Goal: Obtain resource: Download file/media

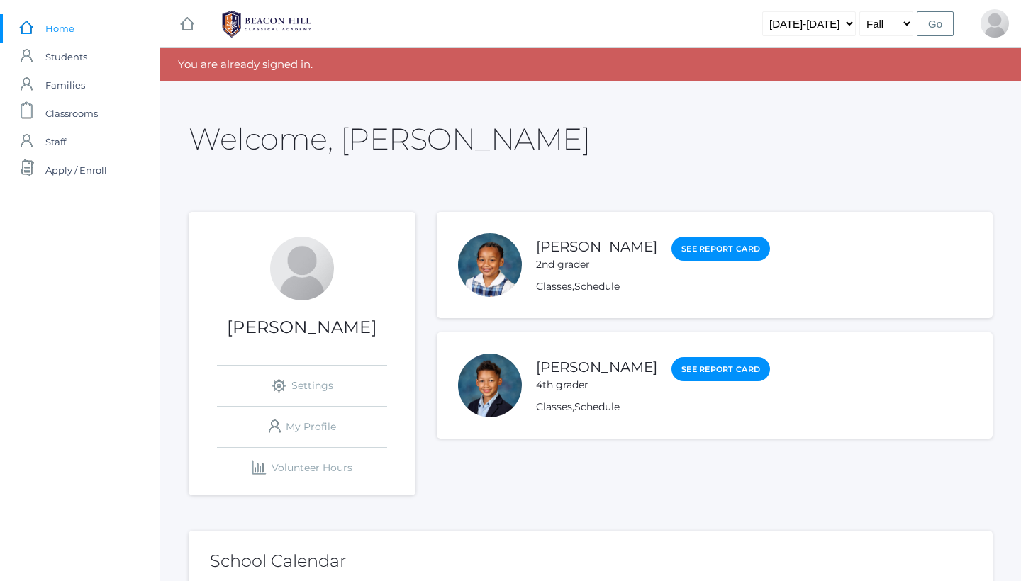
click at [550, 294] on li "Eliana Waite 2nd grader See Report Card Classes , Schedule" at bounding box center [715, 265] width 556 height 106
click at [548, 284] on link "Classes" at bounding box center [554, 286] width 36 height 13
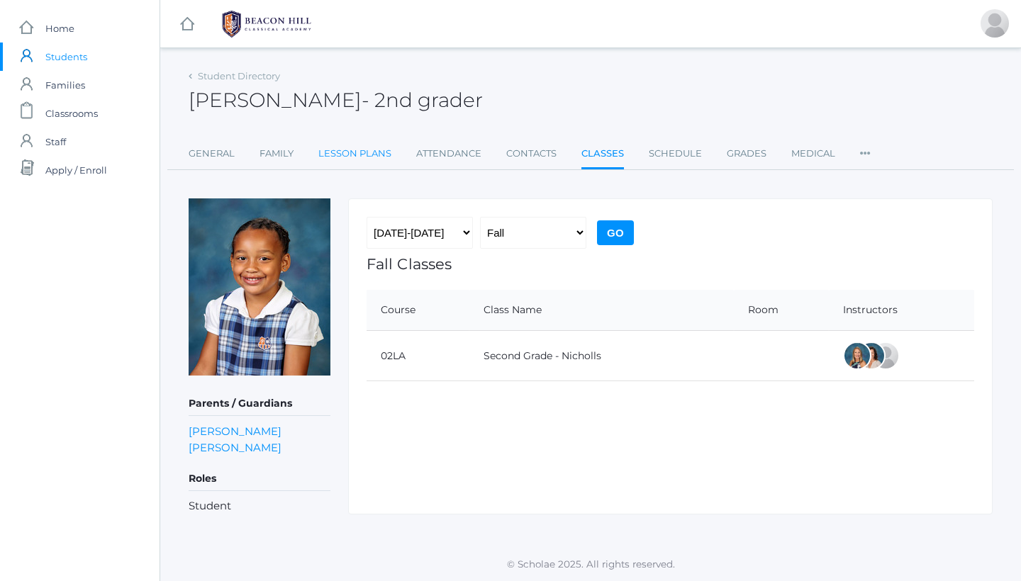
click at [355, 160] on link "Lesson Plans" at bounding box center [354, 154] width 73 height 28
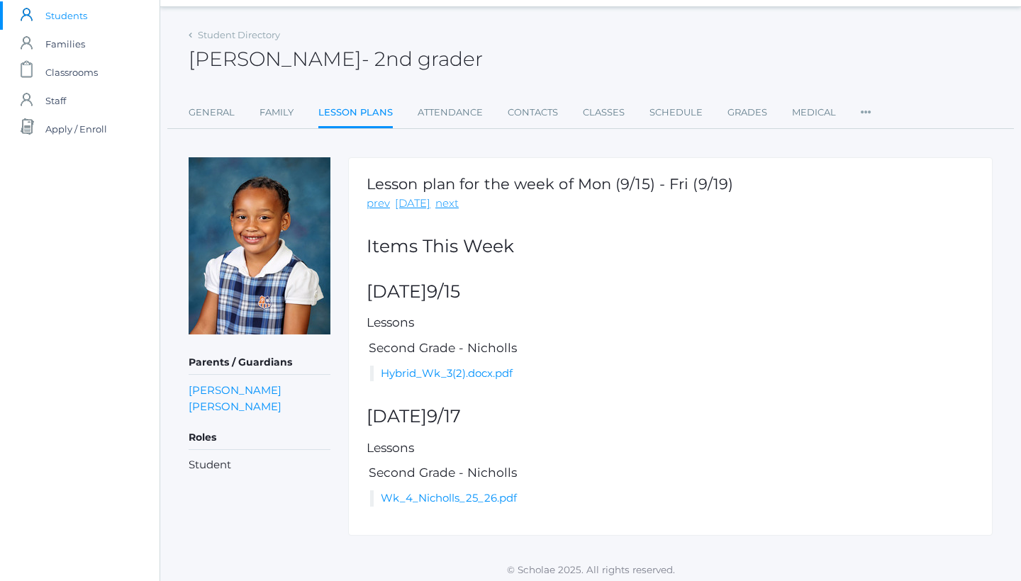
scroll to position [40, 0]
click at [415, 372] on link "Hybrid_Wk_3(2).docx.pdf" at bounding box center [447, 373] width 132 height 13
click at [409, 492] on link "Wk_4_Nicholls_25_26.pdf" at bounding box center [449, 498] width 136 height 13
click at [433, 373] on link "Hybrid_Wk_3(2).docx.pdf" at bounding box center [447, 373] width 132 height 13
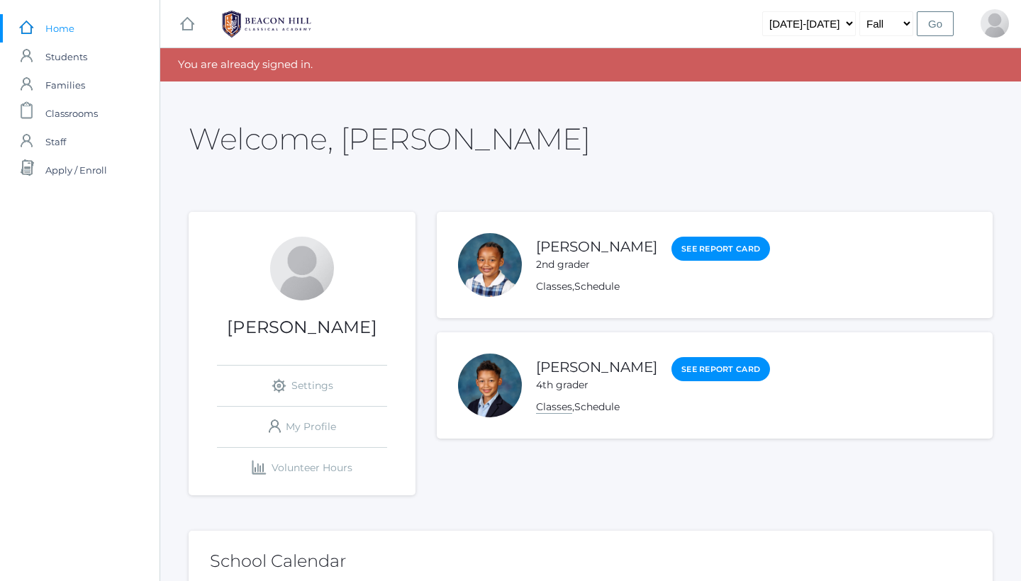
click at [561, 407] on link "Classes" at bounding box center [554, 407] width 36 height 13
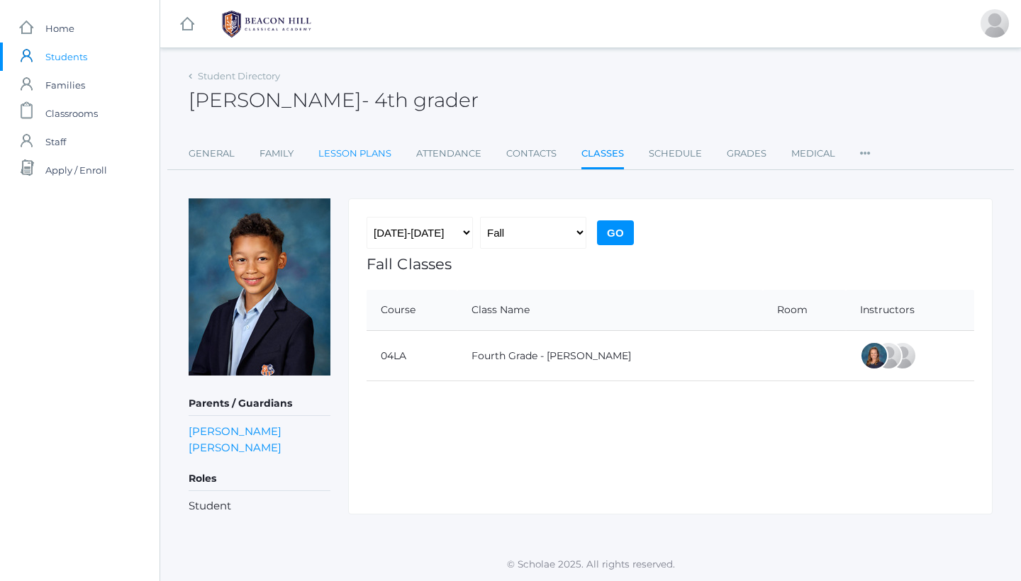
click at [380, 146] on link "Lesson Plans" at bounding box center [354, 154] width 73 height 28
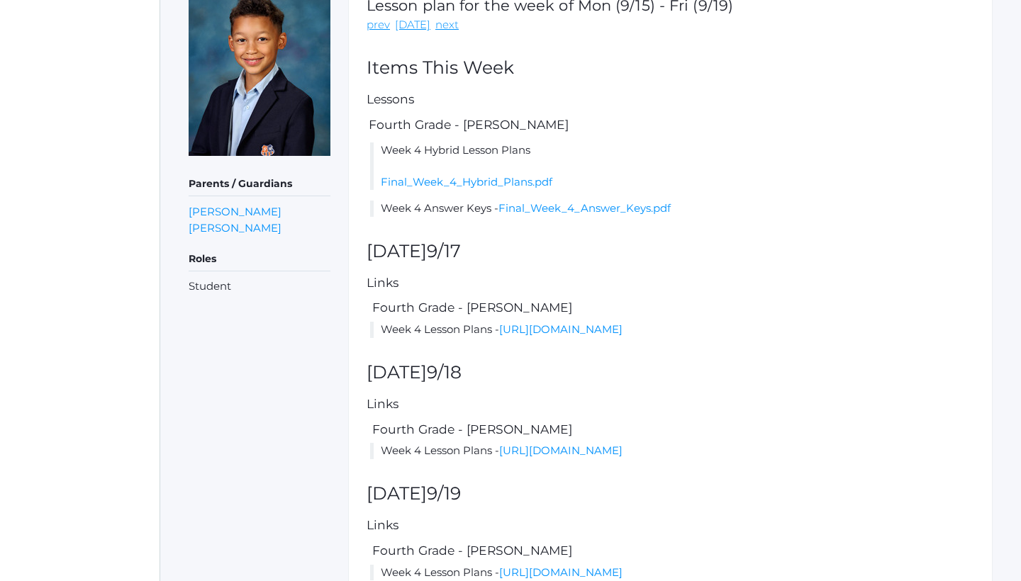
scroll to position [193, 0]
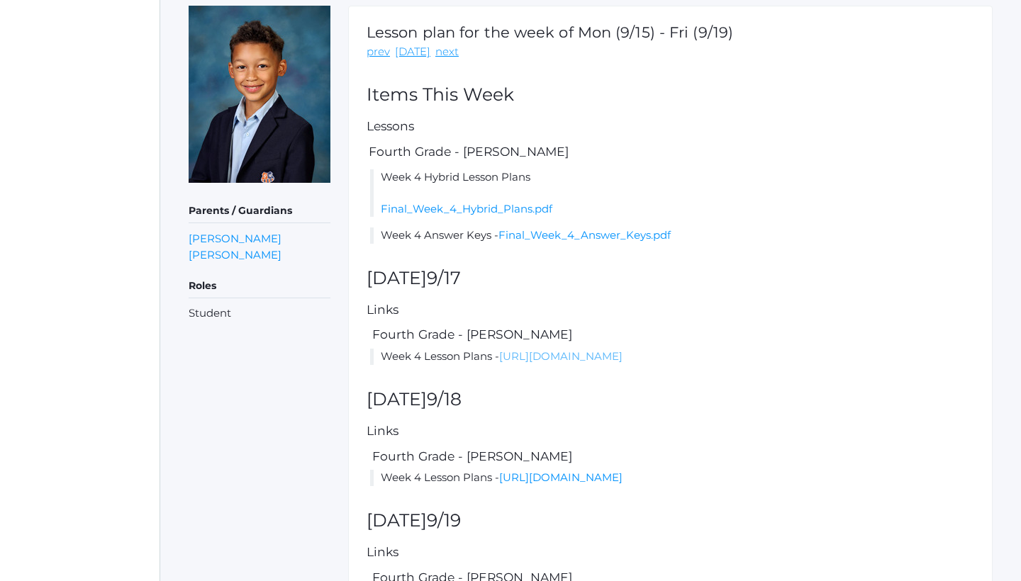
click at [502, 363] on link "[URL][DOMAIN_NAME]" at bounding box center [560, 356] width 123 height 13
click at [459, 208] on link "Final_Week_4_Hybrid_Plans.pdf" at bounding box center [467, 208] width 172 height 13
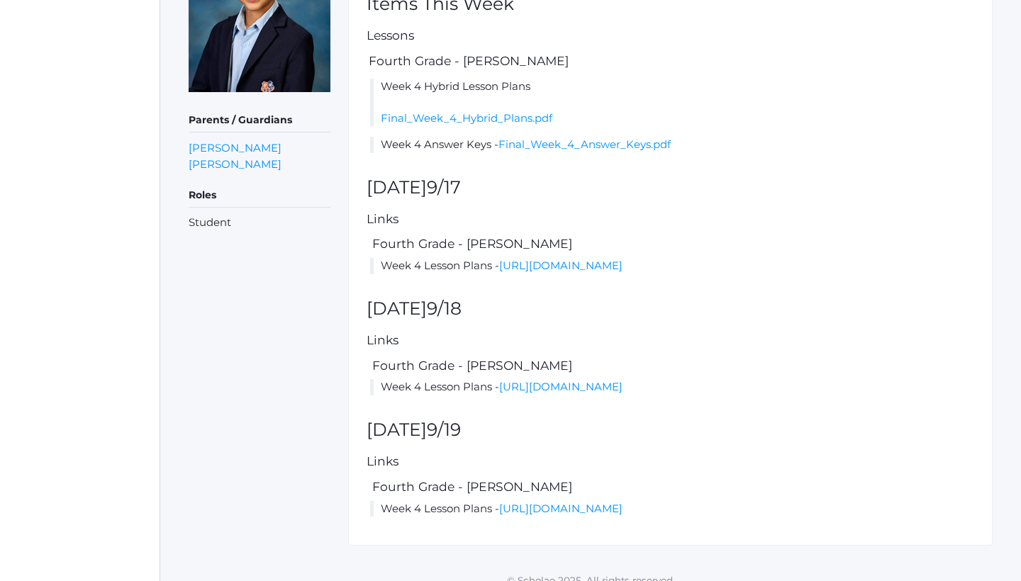
scroll to position [330, 0]
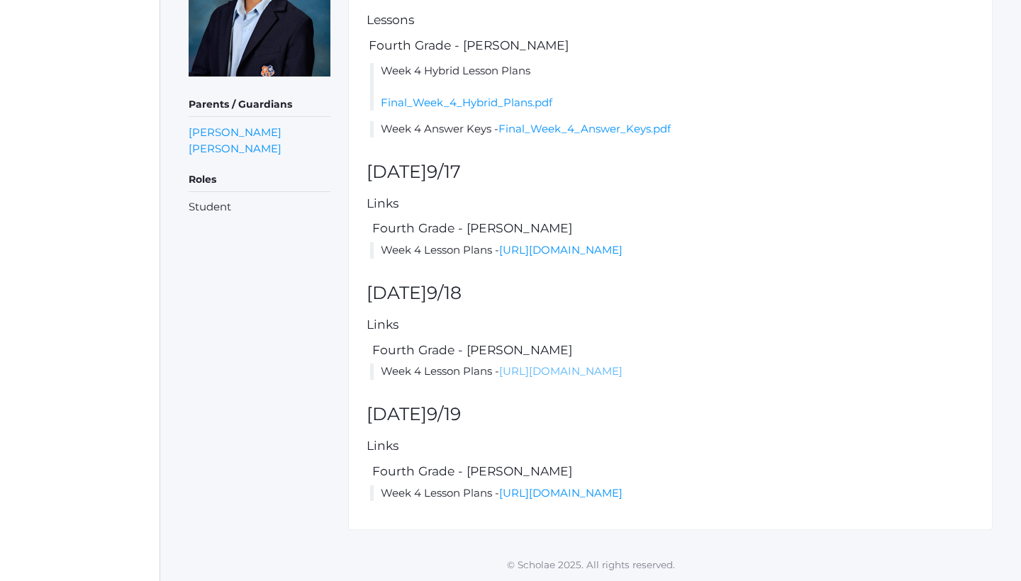
click at [499, 378] on link "[URL][DOMAIN_NAME]" at bounding box center [560, 370] width 123 height 13
